Goal: Task Accomplishment & Management: Use online tool/utility

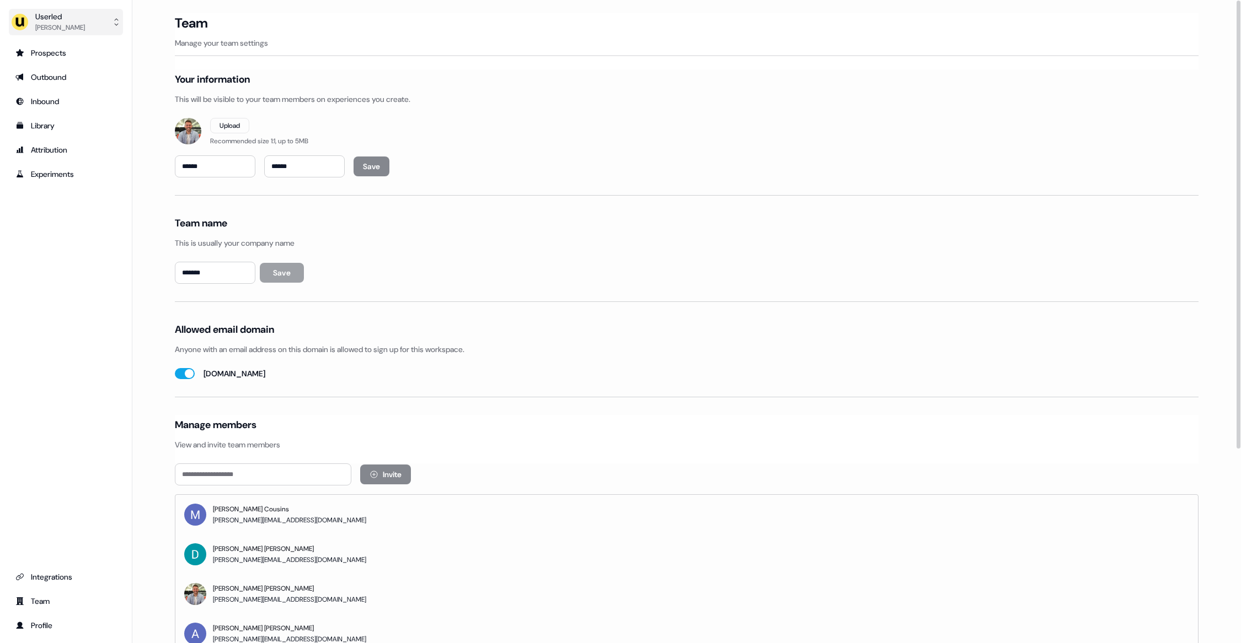
click at [93, 19] on button "Userled [PERSON_NAME]" at bounding box center [66, 22] width 114 height 26
click at [91, 48] on div "Impersonate (Admin)" at bounding box center [65, 52] width 105 height 20
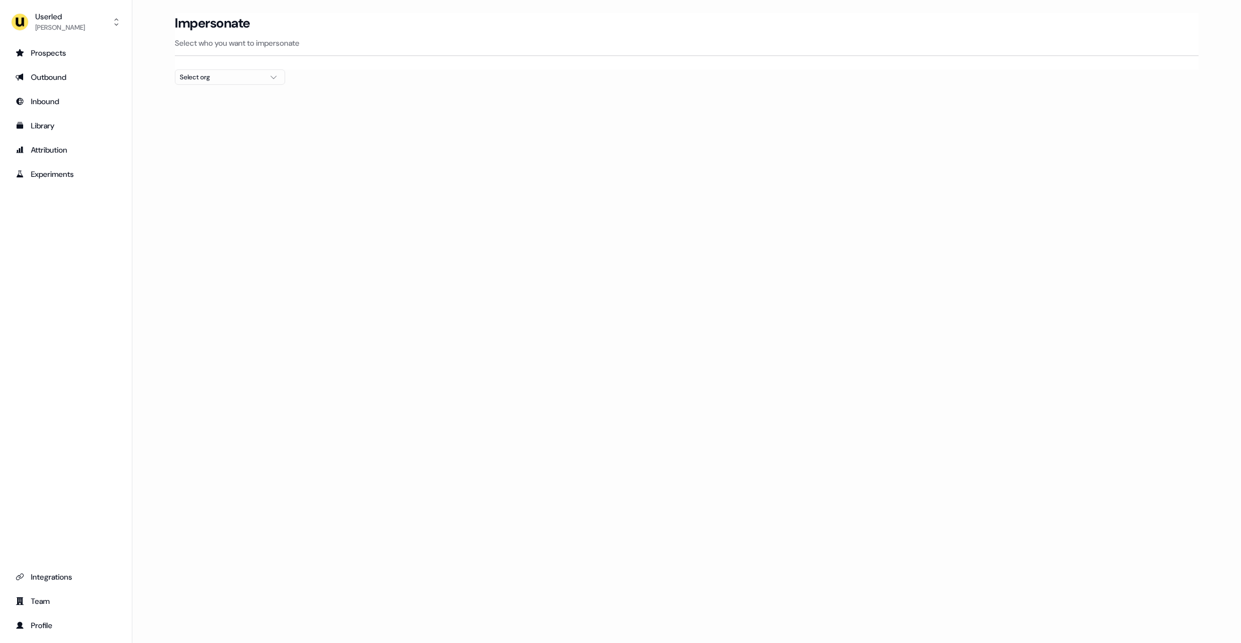
click at [245, 81] on div "Select org" at bounding box center [221, 77] width 83 height 11
type input "*****"
click at [211, 121] on div "Kpler" at bounding box center [230, 118] width 109 height 18
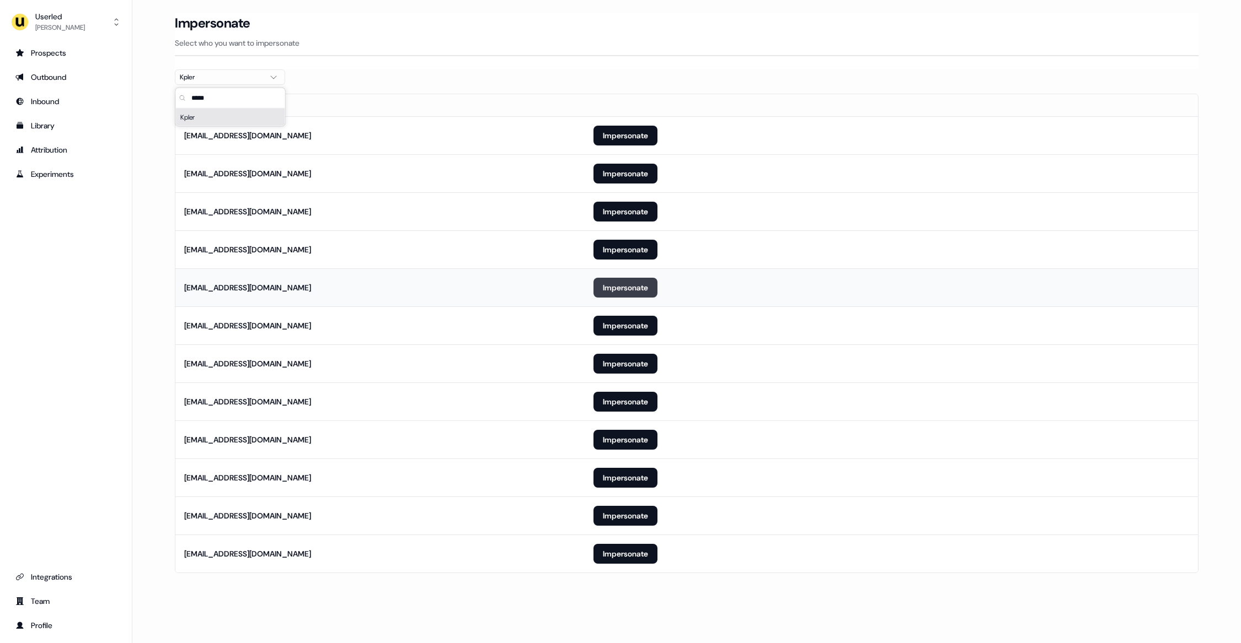
click at [637, 294] on button "Impersonate" at bounding box center [625, 288] width 64 height 20
